Goal: Information Seeking & Learning: Learn about a topic

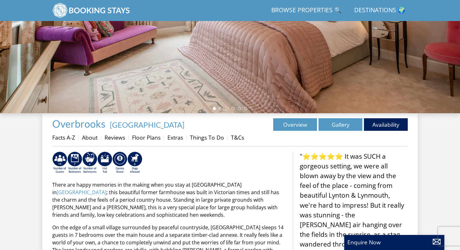
scroll to position [128, 0]
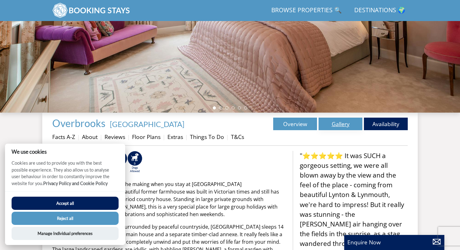
click at [339, 124] on link "Gallery" at bounding box center [341, 123] width 44 height 13
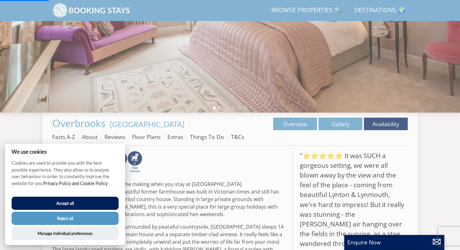
click at [91, 217] on button "Reject all" at bounding box center [65, 217] width 107 height 13
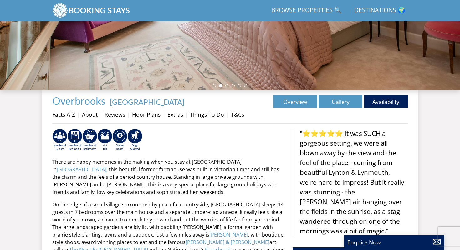
scroll to position [98, 0]
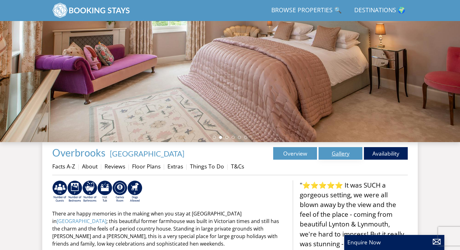
click at [336, 155] on link "Gallery" at bounding box center [341, 153] width 44 height 13
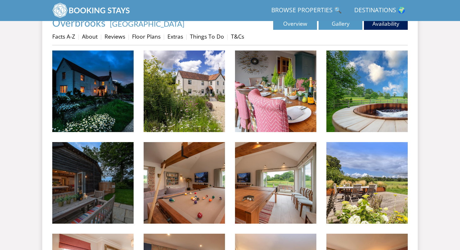
scroll to position [228, 0]
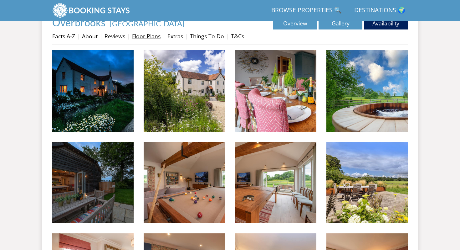
click at [153, 37] on link "Floor Plans" at bounding box center [146, 36] width 29 height 8
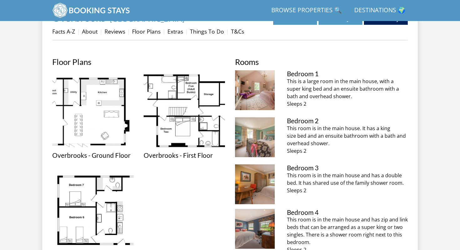
scroll to position [168, 0]
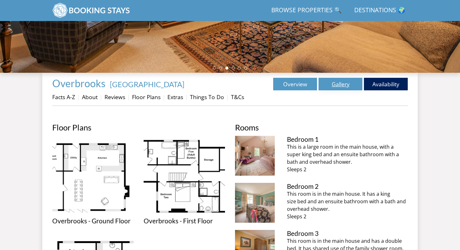
click at [341, 89] on link "Gallery" at bounding box center [341, 84] width 44 height 13
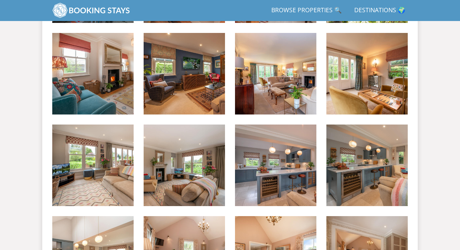
scroll to position [428, 0]
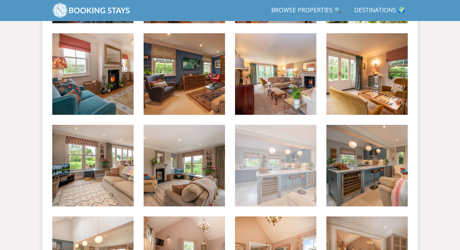
click at [285, 178] on img at bounding box center [275, 165] width 81 height 81
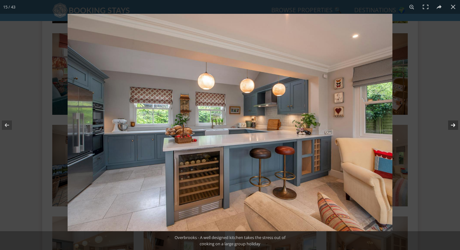
click at [453, 125] on button at bounding box center [450, 124] width 22 height 31
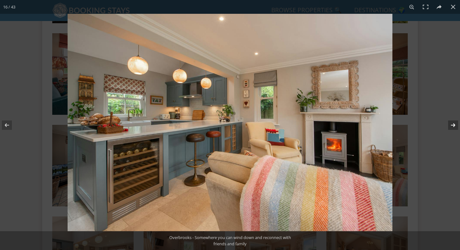
click at [453, 125] on button at bounding box center [450, 124] width 22 height 31
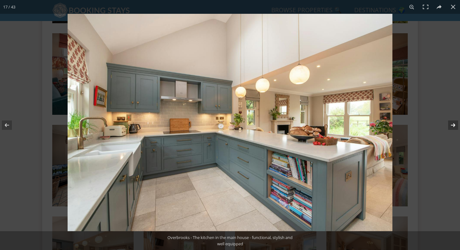
click at [453, 125] on button at bounding box center [450, 124] width 22 height 31
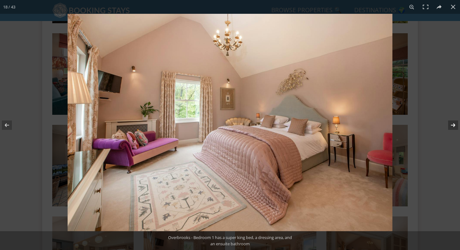
click at [453, 125] on button at bounding box center [450, 124] width 22 height 31
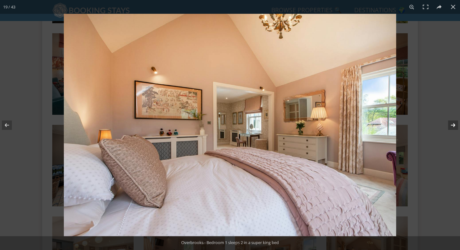
click at [453, 125] on button at bounding box center [450, 124] width 22 height 31
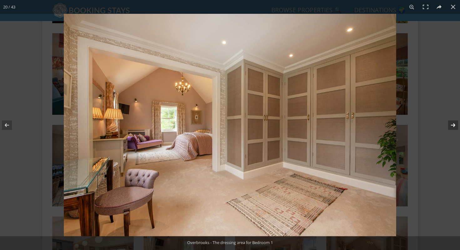
click at [453, 125] on button at bounding box center [450, 124] width 22 height 31
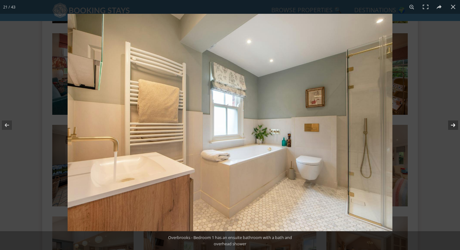
click at [453, 125] on button at bounding box center [450, 124] width 22 height 31
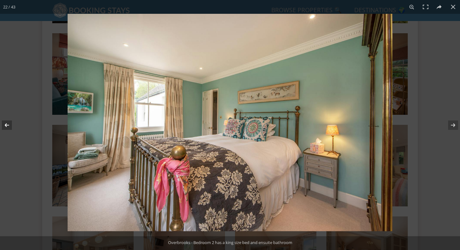
click at [7, 125] on button at bounding box center [11, 124] width 22 height 31
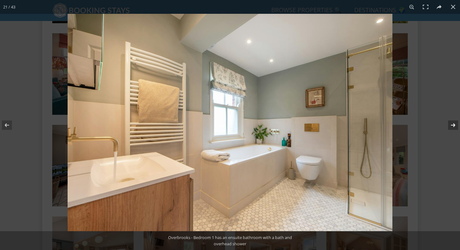
click at [452, 125] on button at bounding box center [450, 124] width 22 height 31
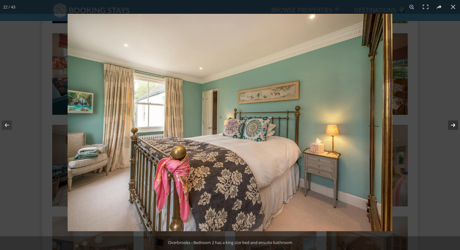
click at [452, 125] on button at bounding box center [450, 124] width 22 height 31
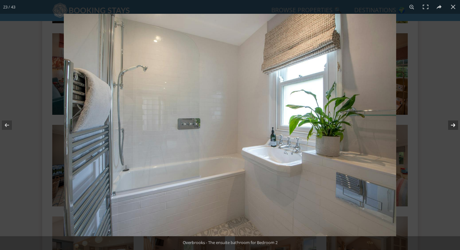
click at [454, 125] on button at bounding box center [450, 124] width 22 height 31
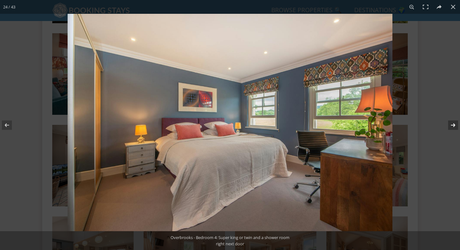
click at [454, 125] on button at bounding box center [450, 124] width 22 height 31
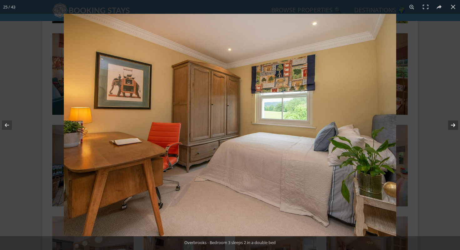
click at [454, 125] on button at bounding box center [450, 124] width 22 height 31
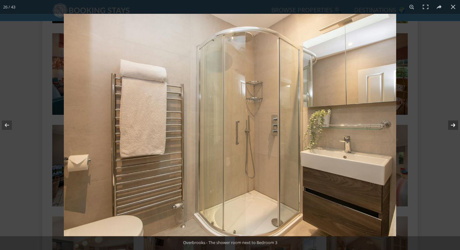
click at [454, 125] on button at bounding box center [450, 124] width 22 height 31
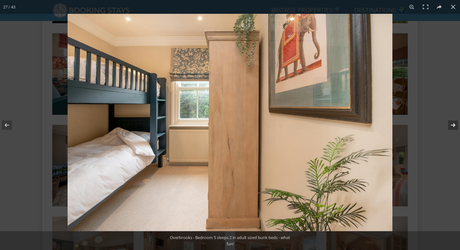
click at [454, 125] on button at bounding box center [450, 124] width 22 height 31
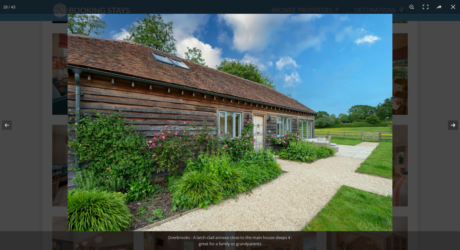
click at [454, 125] on button at bounding box center [450, 124] width 22 height 31
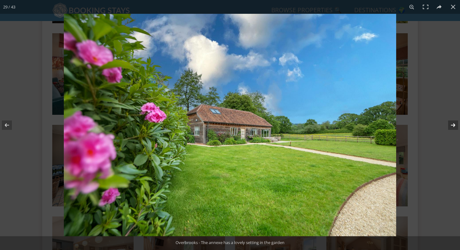
click at [454, 125] on button at bounding box center [450, 124] width 22 height 31
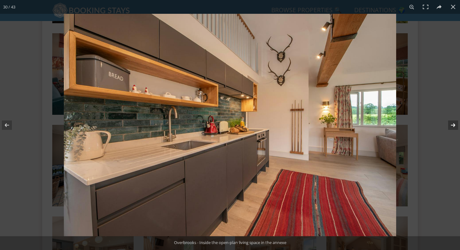
click at [454, 125] on button at bounding box center [450, 124] width 22 height 31
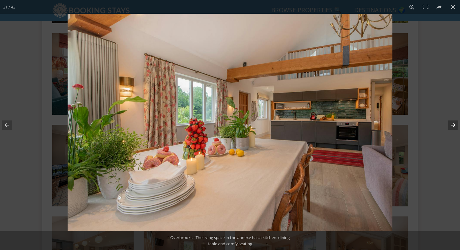
click at [454, 125] on button at bounding box center [450, 124] width 22 height 31
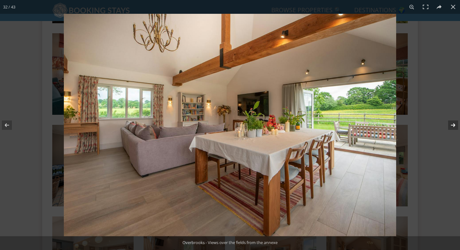
click at [454, 125] on button at bounding box center [450, 124] width 22 height 31
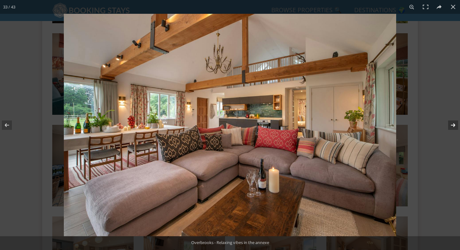
click at [454, 125] on button at bounding box center [450, 124] width 22 height 31
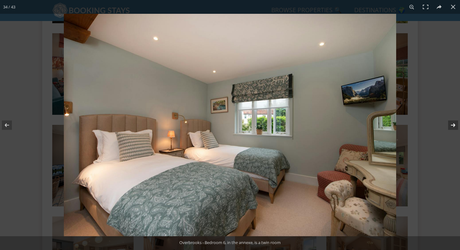
click at [454, 125] on button at bounding box center [450, 124] width 22 height 31
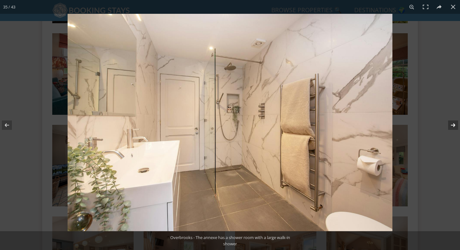
click at [454, 125] on button at bounding box center [450, 124] width 22 height 31
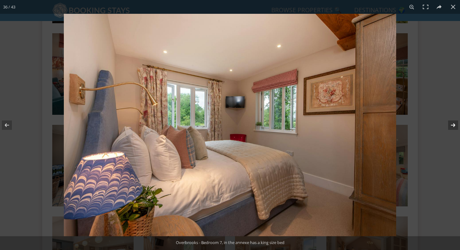
click at [454, 125] on button at bounding box center [450, 124] width 22 height 31
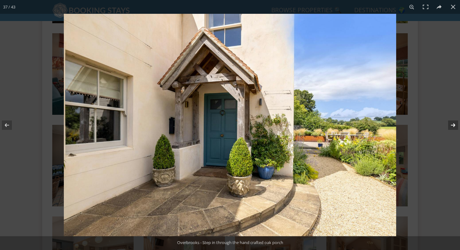
click at [454, 125] on button at bounding box center [450, 124] width 22 height 31
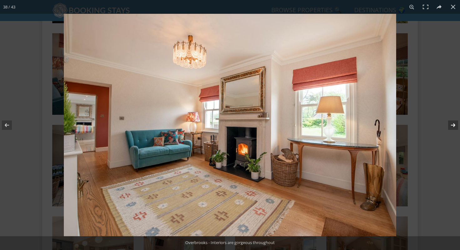
click at [454, 125] on button at bounding box center [450, 124] width 22 height 31
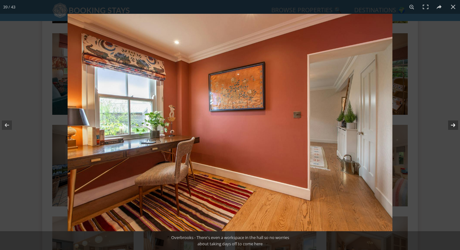
click at [454, 125] on button at bounding box center [450, 124] width 22 height 31
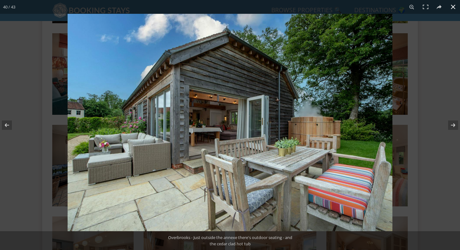
click at [447, 108] on div at bounding box center [298, 139] width 460 height 250
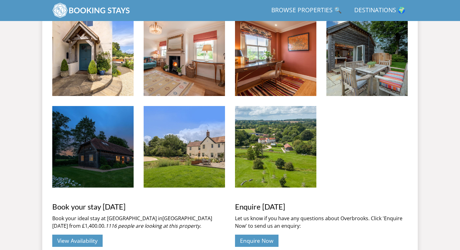
scroll to position [1088, 0]
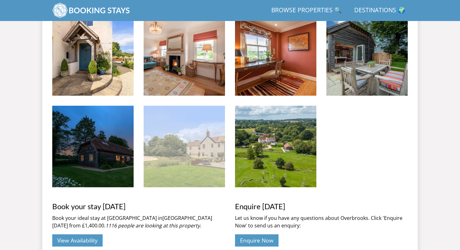
click at [207, 155] on img at bounding box center [184, 146] width 81 height 81
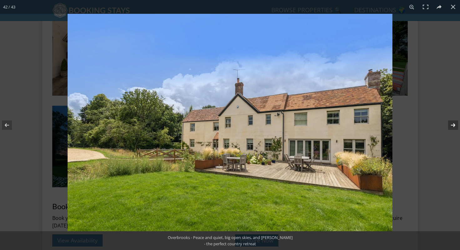
click at [455, 124] on button at bounding box center [450, 124] width 22 height 31
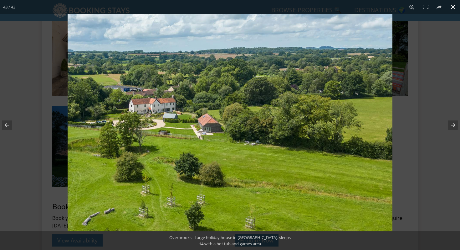
click at [444, 98] on div at bounding box center [298, 139] width 460 height 250
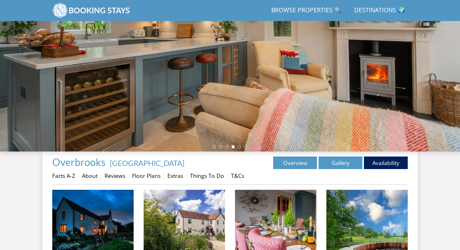
scroll to position [79, 0]
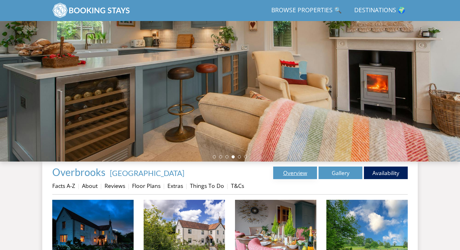
click at [289, 174] on link "Overview" at bounding box center [295, 172] width 44 height 13
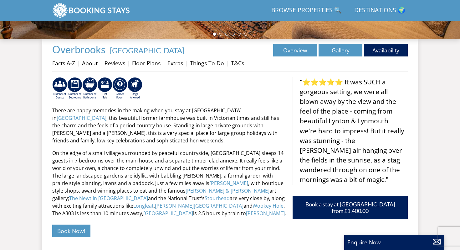
scroll to position [204, 0]
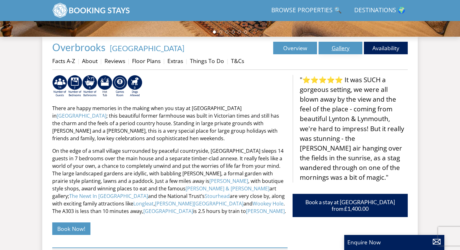
click at [341, 51] on link "Gallery" at bounding box center [341, 48] width 44 height 13
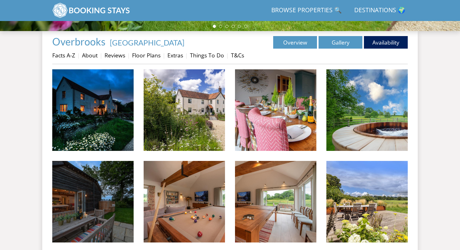
scroll to position [125, 0]
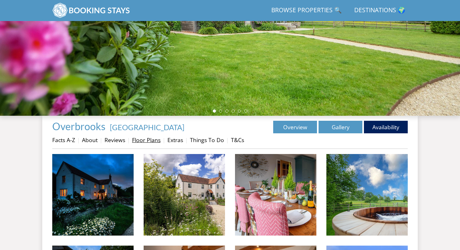
click at [142, 136] on link "Floor Plans" at bounding box center [146, 140] width 29 height 8
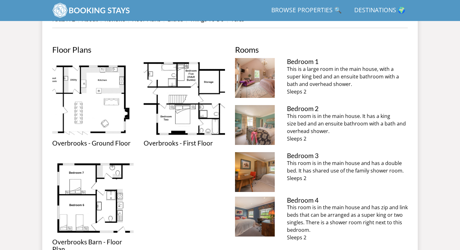
scroll to position [230, 0]
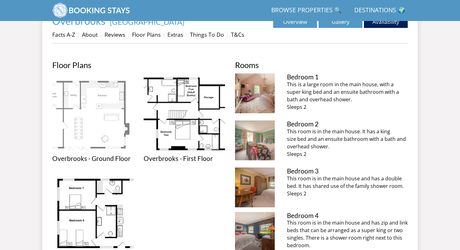
click at [76, 134] on img at bounding box center [92, 113] width 81 height 81
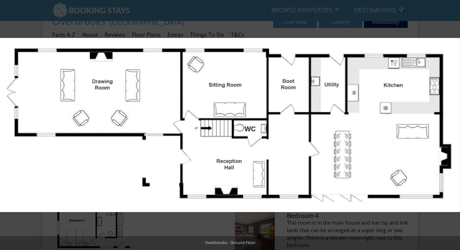
click at [454, 124] on button at bounding box center [450, 124] width 22 height 31
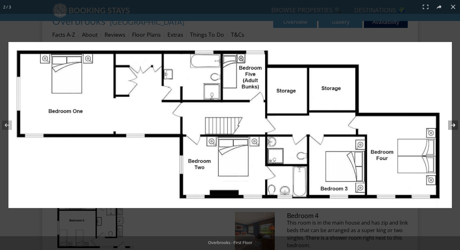
click at [453, 125] on button at bounding box center [450, 124] width 22 height 31
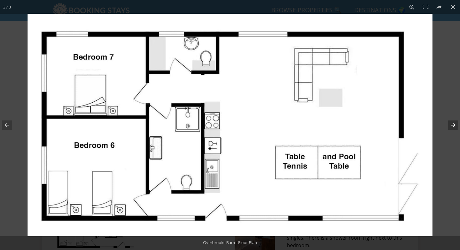
click at [453, 125] on button at bounding box center [450, 124] width 22 height 31
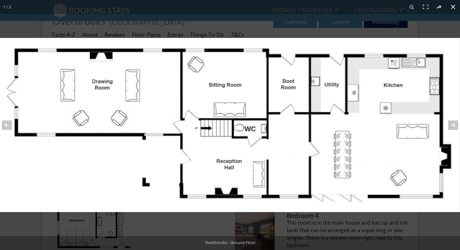
click at [455, 8] on button at bounding box center [454, 7] width 14 height 14
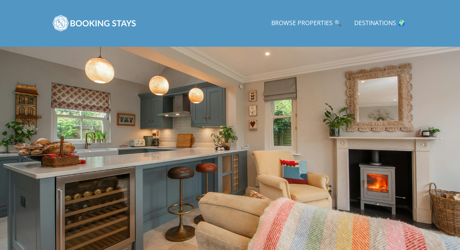
scroll to position [0, 0]
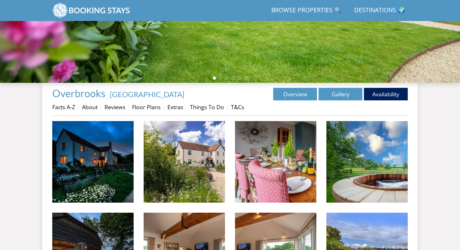
scroll to position [160, 0]
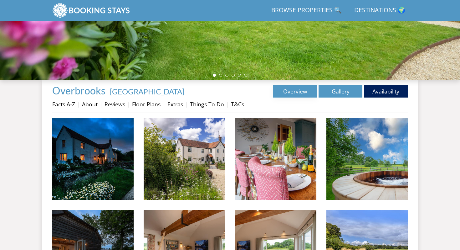
click at [289, 93] on link "Overview" at bounding box center [295, 91] width 44 height 13
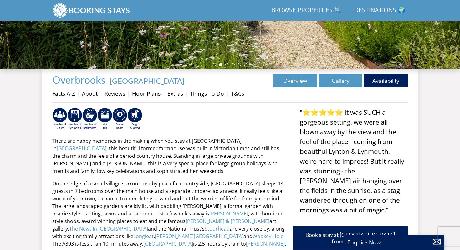
scroll to position [152, 0]
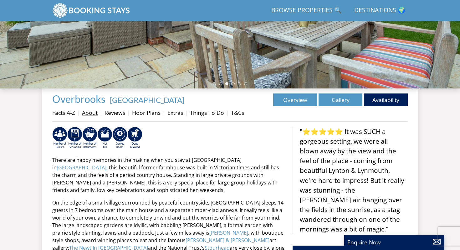
click at [87, 113] on link "About" at bounding box center [90, 113] width 16 height 8
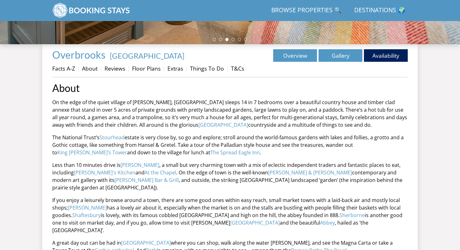
scroll to position [190, 0]
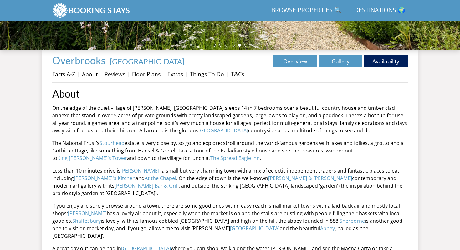
click at [65, 74] on link "Facts A-Z" at bounding box center [63, 74] width 23 height 8
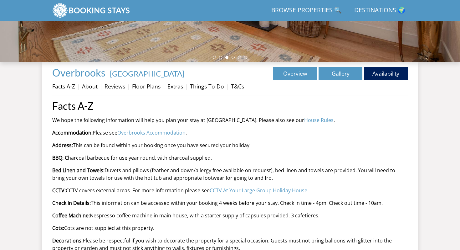
scroll to position [119, 0]
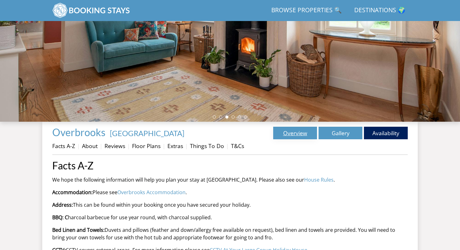
click at [295, 132] on link "Overview" at bounding box center [295, 133] width 44 height 13
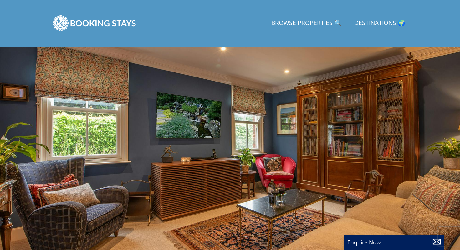
click at [290, 22] on link "Browse Properties 🔍" at bounding box center [306, 23] width 75 height 14
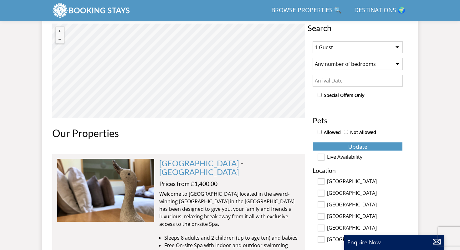
scroll to position [244, 0]
